Goal: Communication & Community: Connect with others

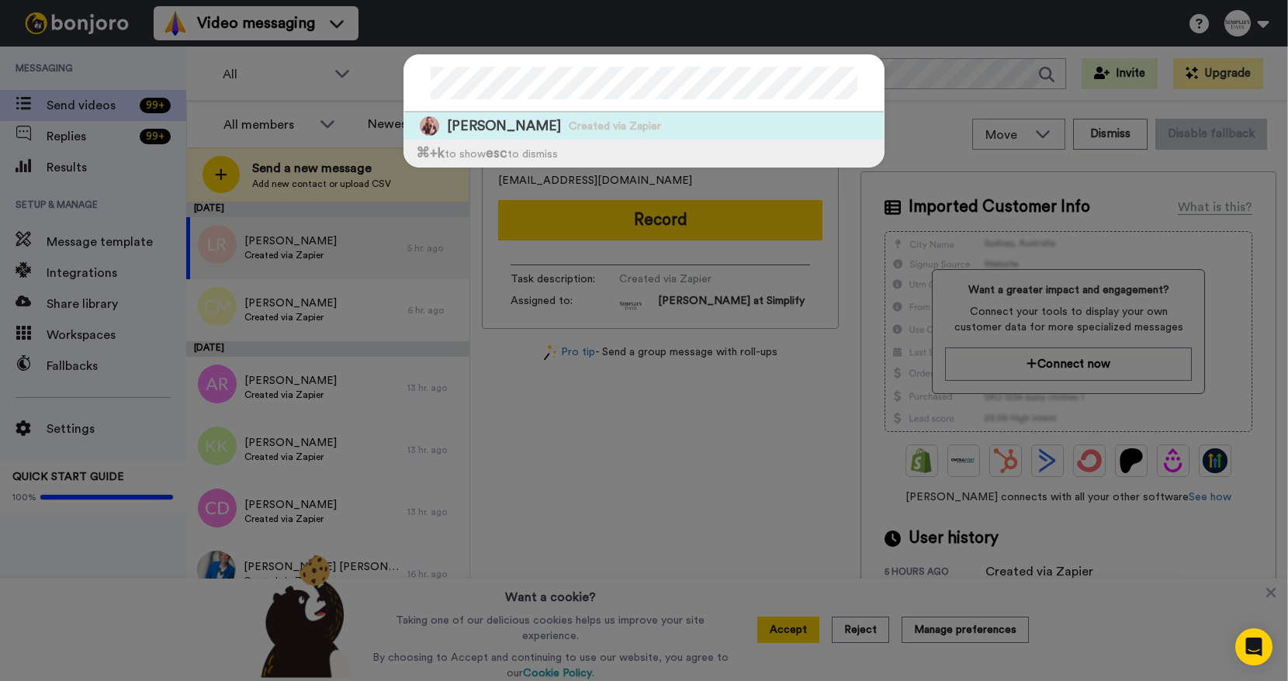
click at [497, 126] on span "[PERSON_NAME]" at bounding box center [504, 125] width 114 height 19
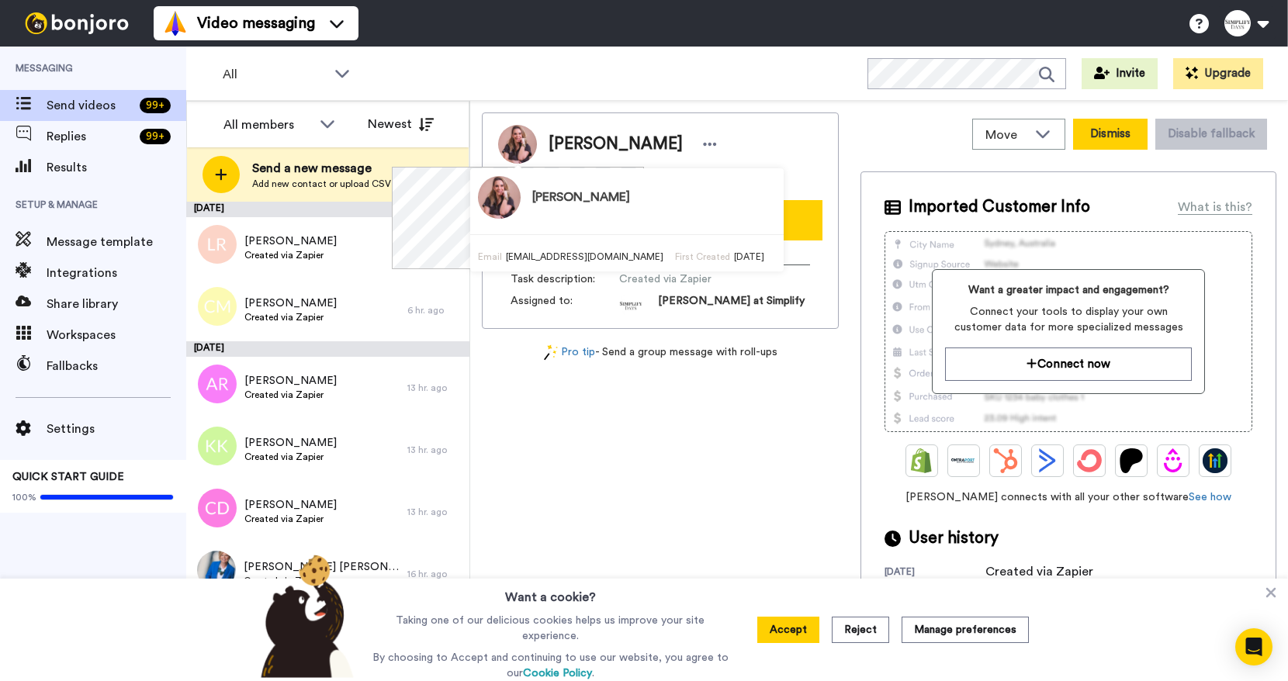
click at [1108, 137] on button "Dismiss" at bounding box center [1110, 134] width 74 height 31
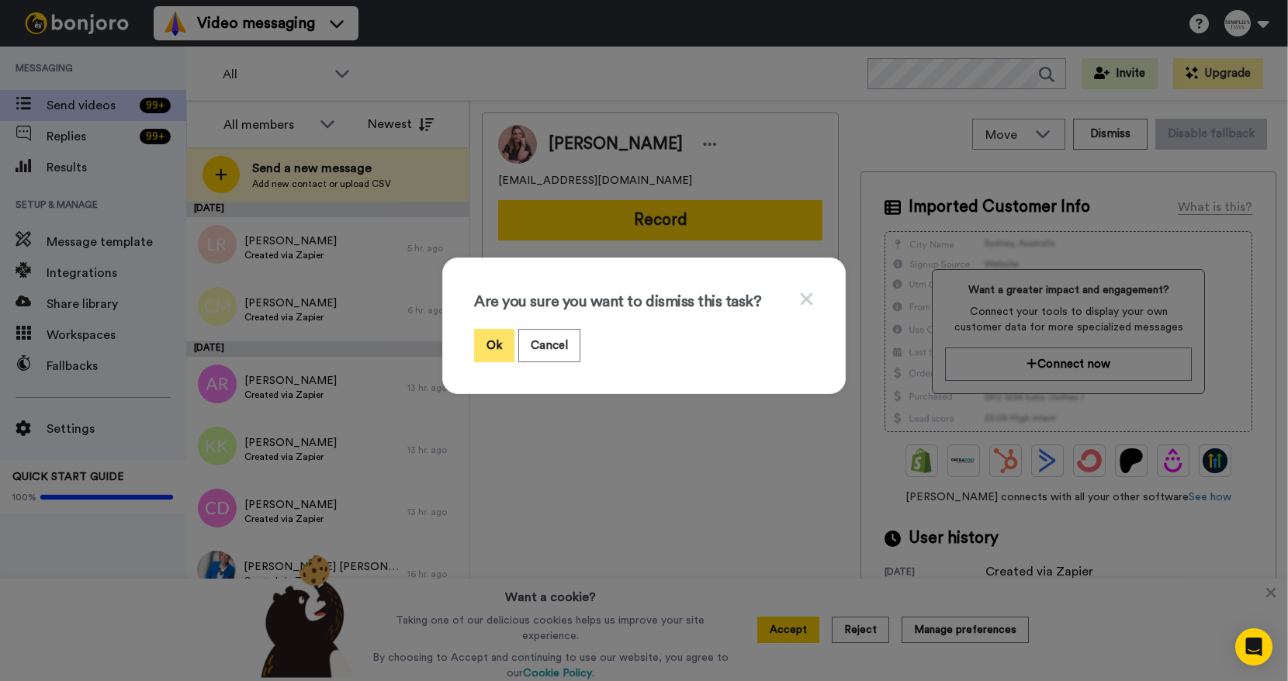
click at [494, 351] on button "Ok" at bounding box center [494, 345] width 40 height 33
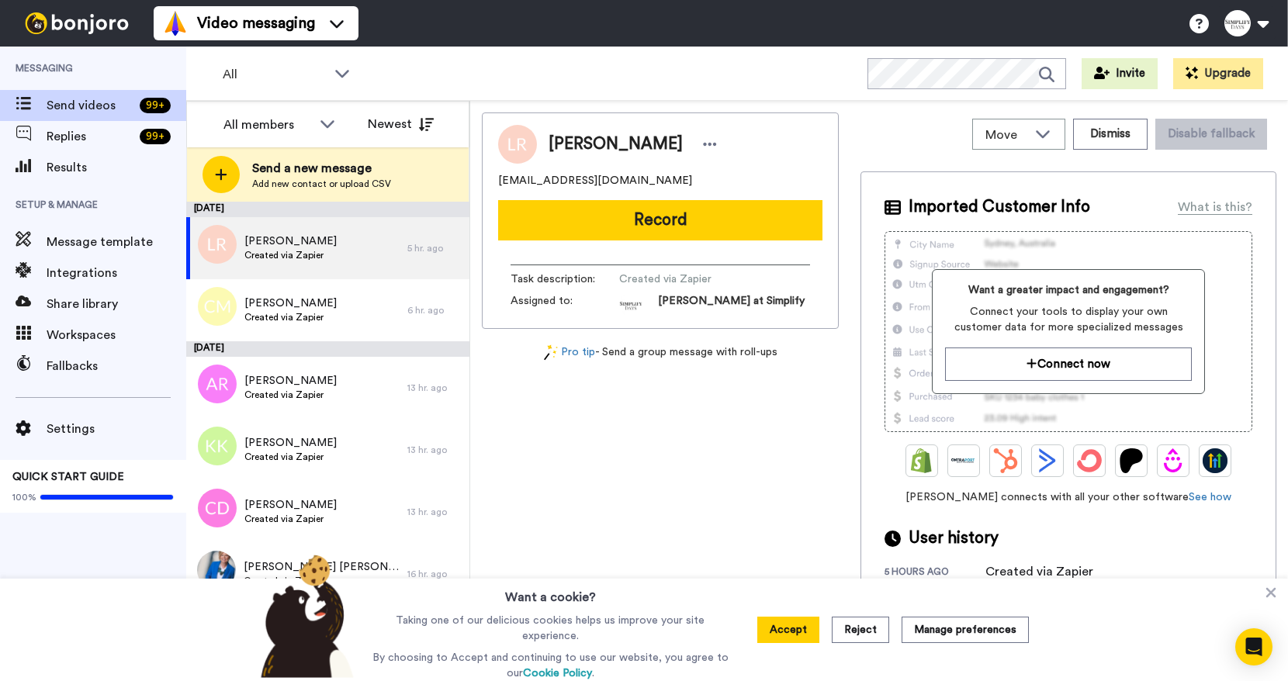
click at [521, 64] on div "All WORKSPACES View all All Default Tasks Onboarding Welcome Grads Other Grads …" at bounding box center [737, 74] width 1102 height 54
click at [521, 393] on div "[PERSON_NAME] [EMAIL_ADDRESS][DOMAIN_NAME] Record Task description : Created vi…" at bounding box center [660, 395] width 357 height 564
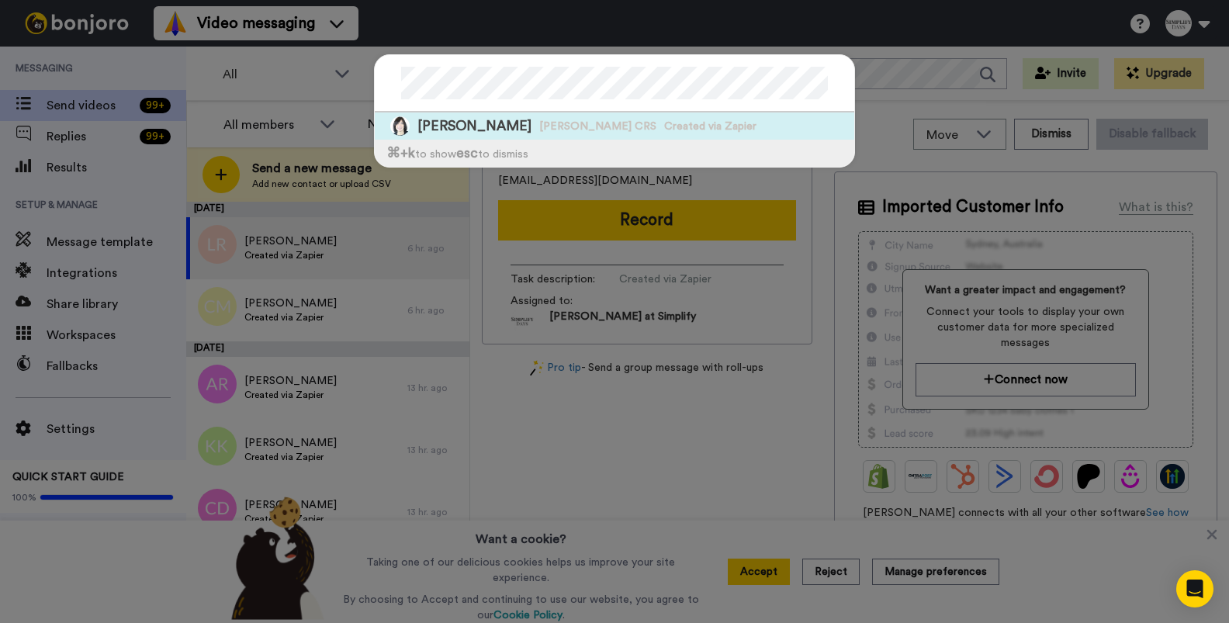
click at [459, 130] on span "[PERSON_NAME]" at bounding box center [474, 125] width 114 height 19
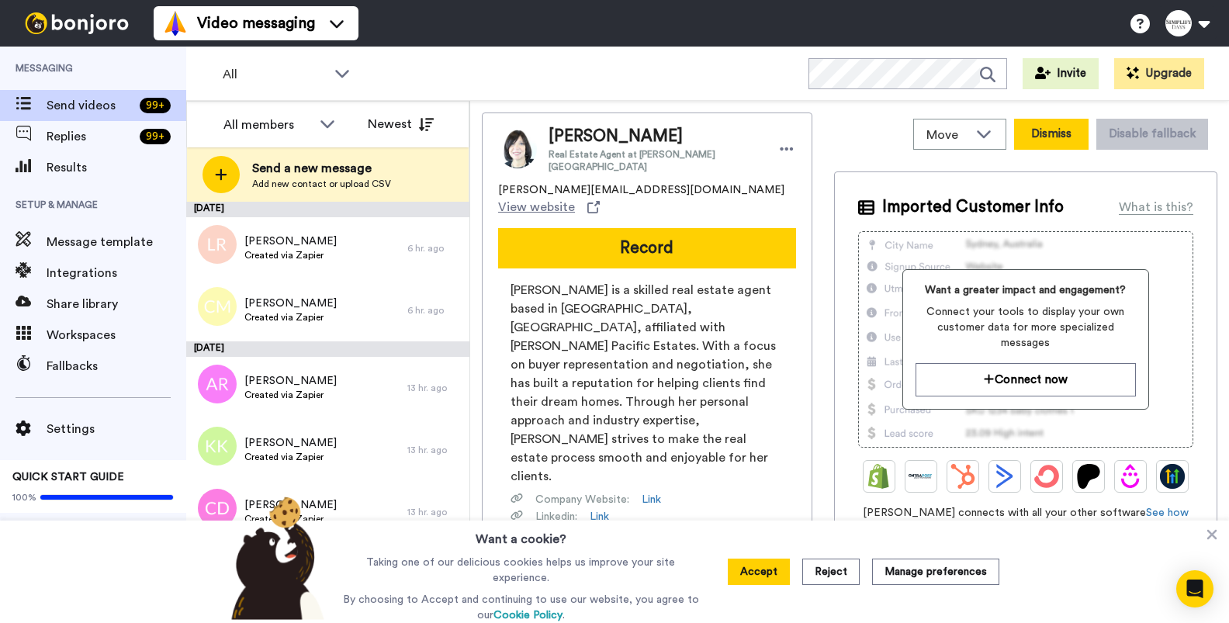
click at [1053, 137] on button "Dismiss" at bounding box center [1051, 134] width 74 height 31
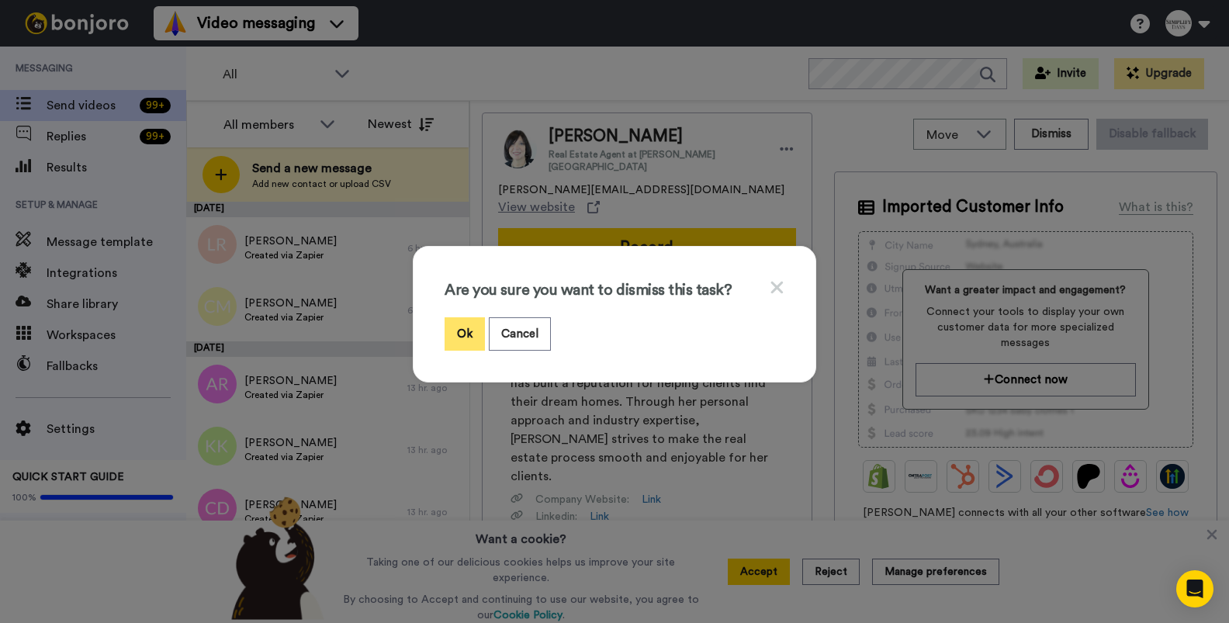
click at [456, 338] on button "Ok" at bounding box center [465, 333] width 40 height 33
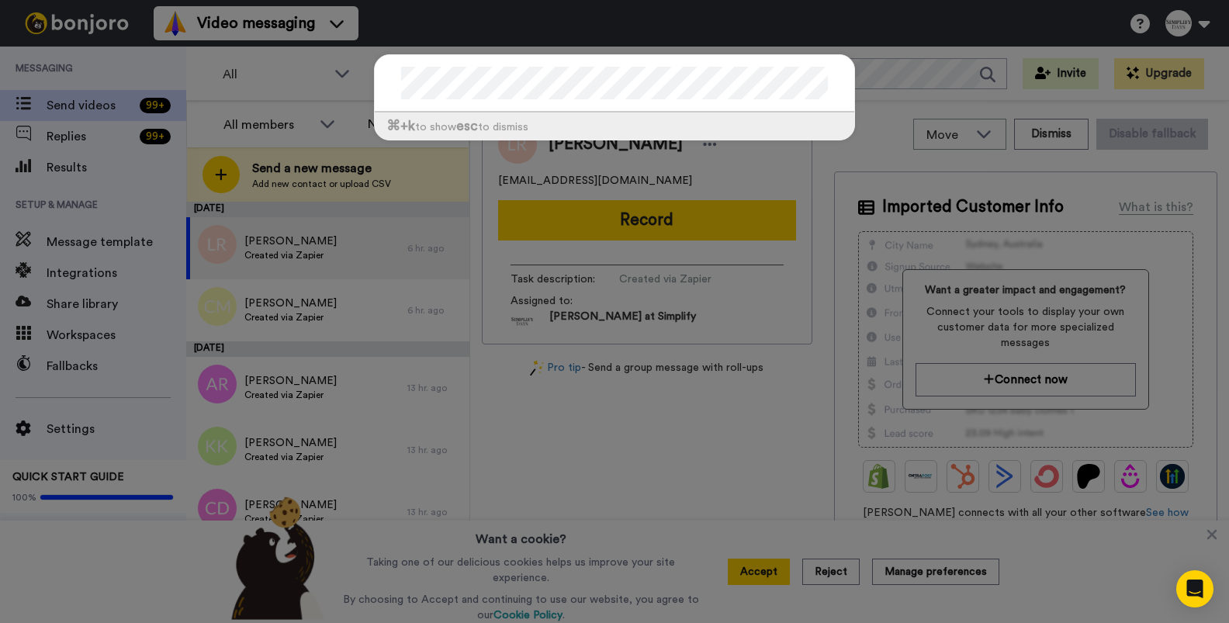
click at [882, 42] on div "⌘ +k to show esc to dismiss" at bounding box center [614, 311] width 1229 height 623
